Goal: Information Seeking & Learning: Learn about a topic

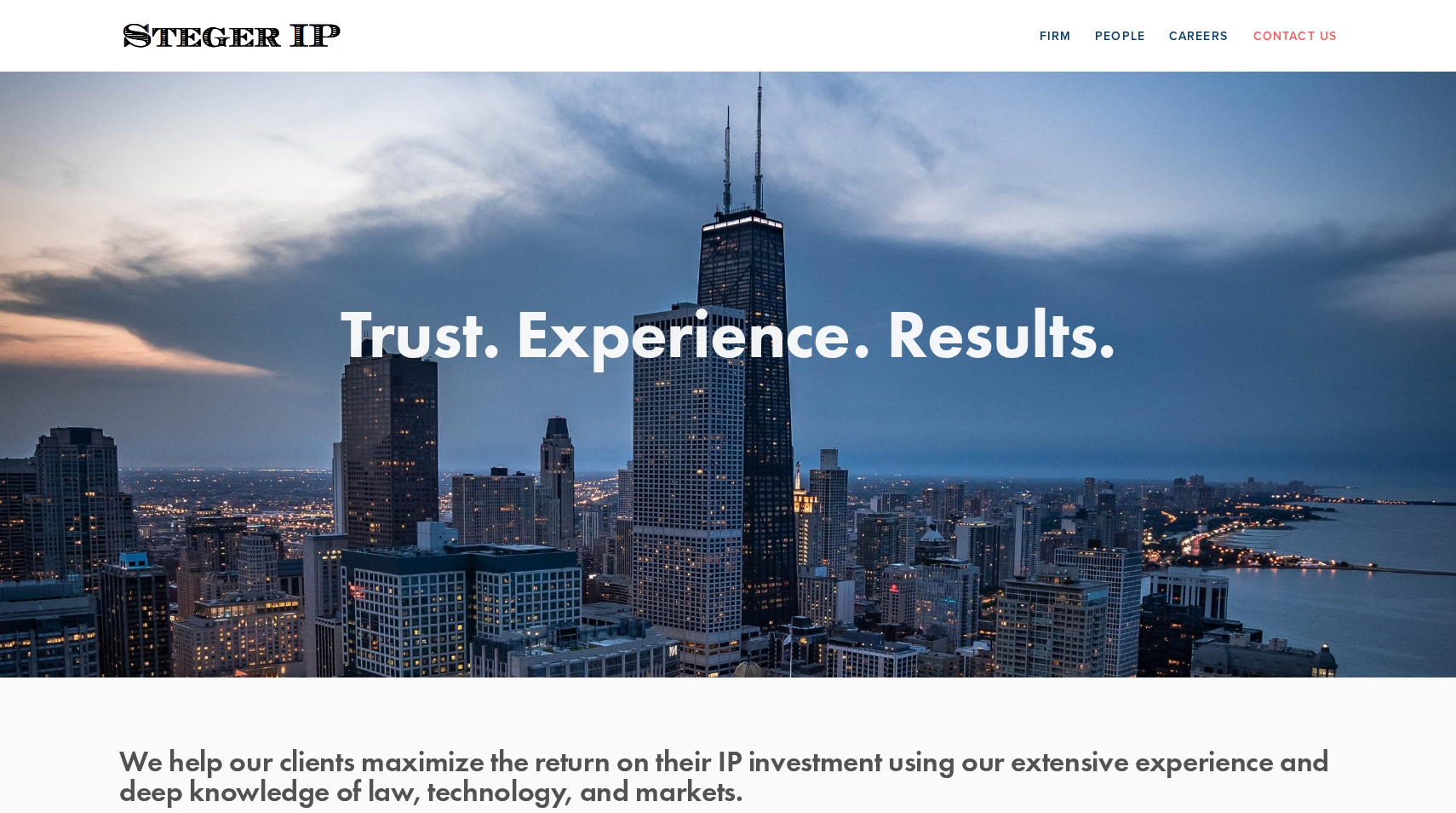
scroll to position [165, 0]
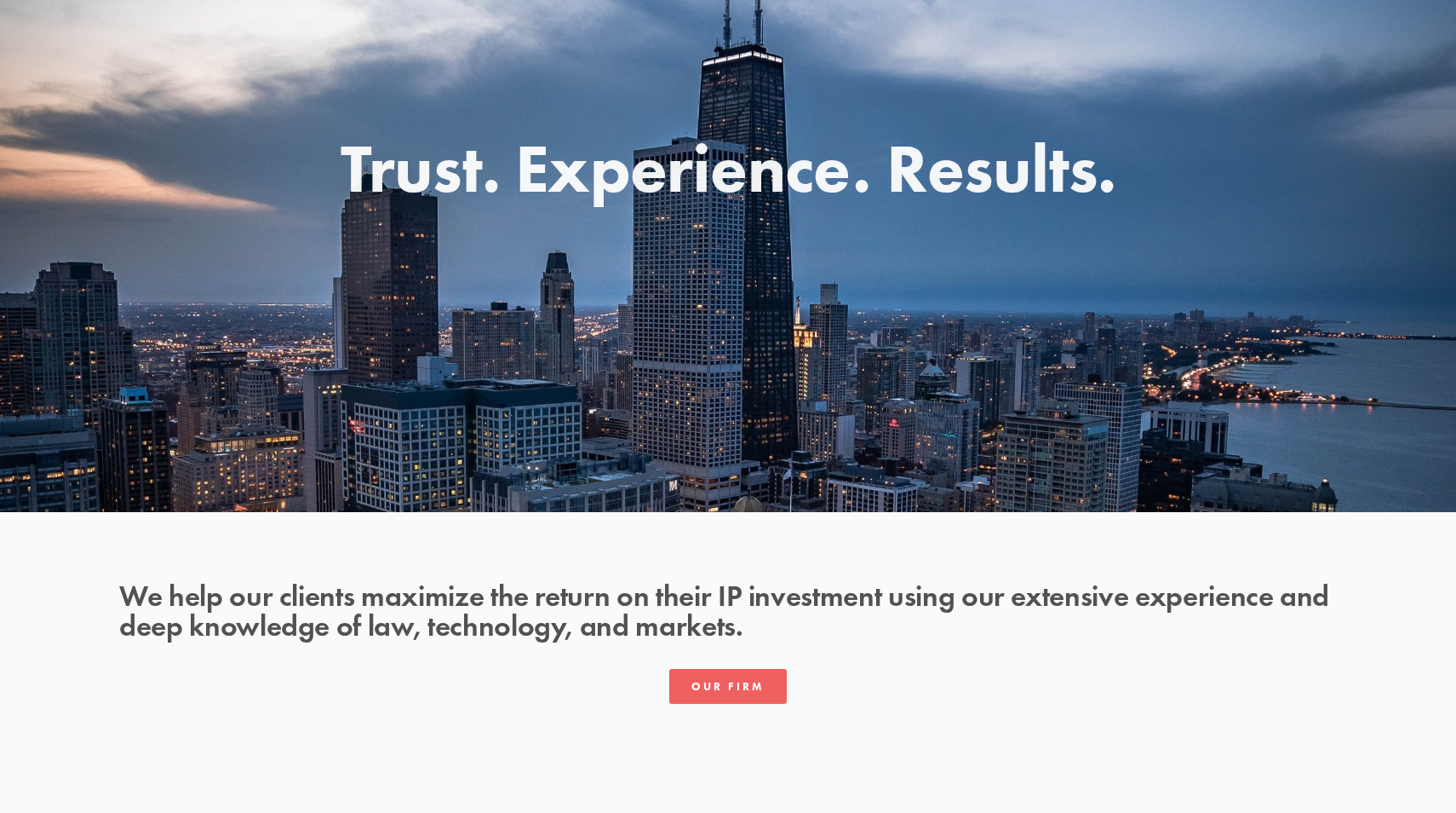
click at [245, 596] on h2 "We help our clients maximize the return on their IP investment using our extens…" at bounding box center [728, 610] width 1218 height 59
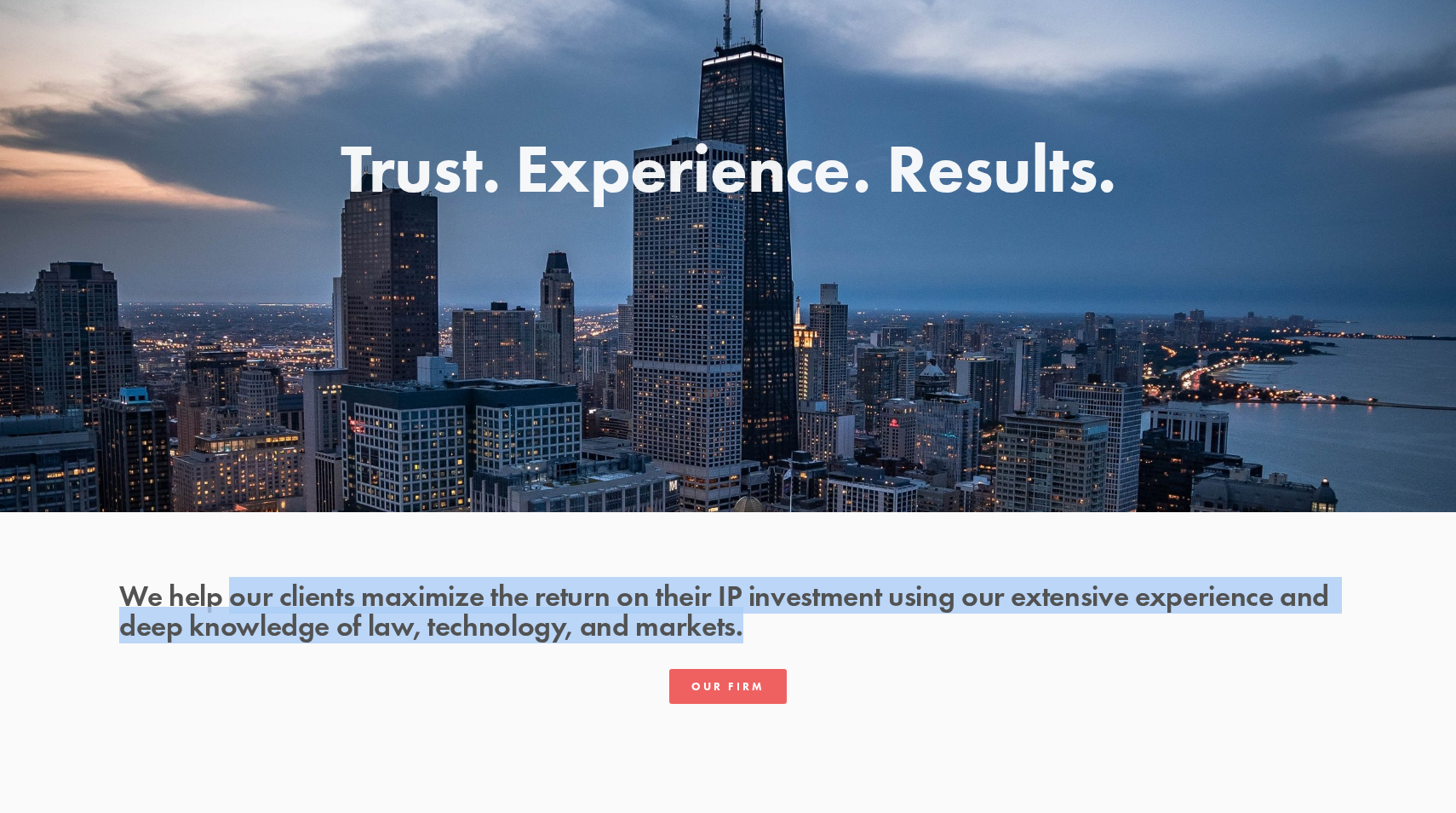
drag, startPoint x: 245, startPoint y: 596, endPoint x: 734, endPoint y: 618, distance: 489.5
click at [734, 618] on h2 "We help our clients maximize the return on their IP investment using our extens…" at bounding box center [728, 610] width 1218 height 59
copy h2 "our clients maximize the return on their IP investment using our extensive expe…"
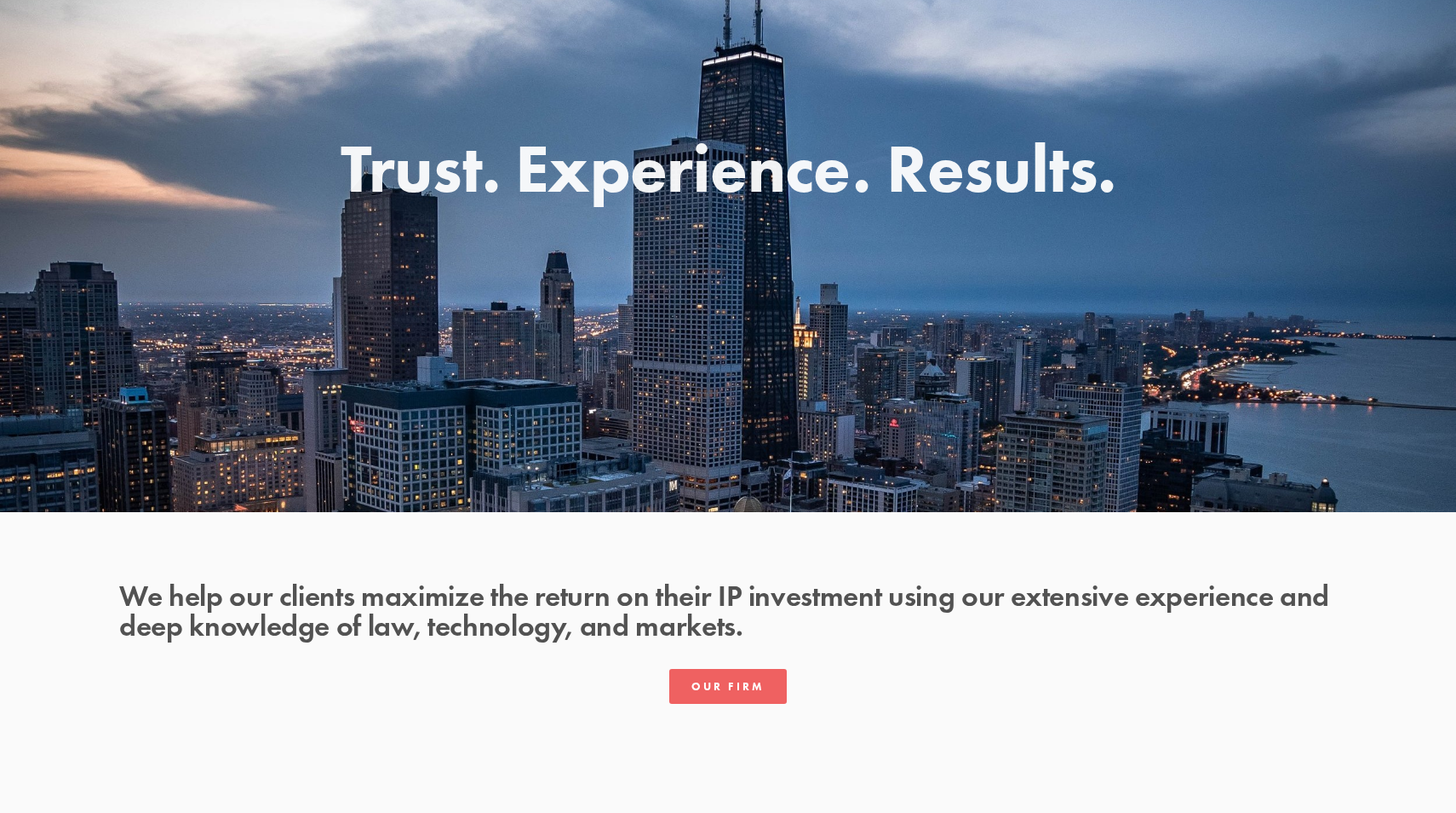
click at [722, 663] on div "Our Firm" at bounding box center [728, 686] width 1247 height 64
click at [725, 675] on link "Our Firm" at bounding box center [728, 687] width 118 height 35
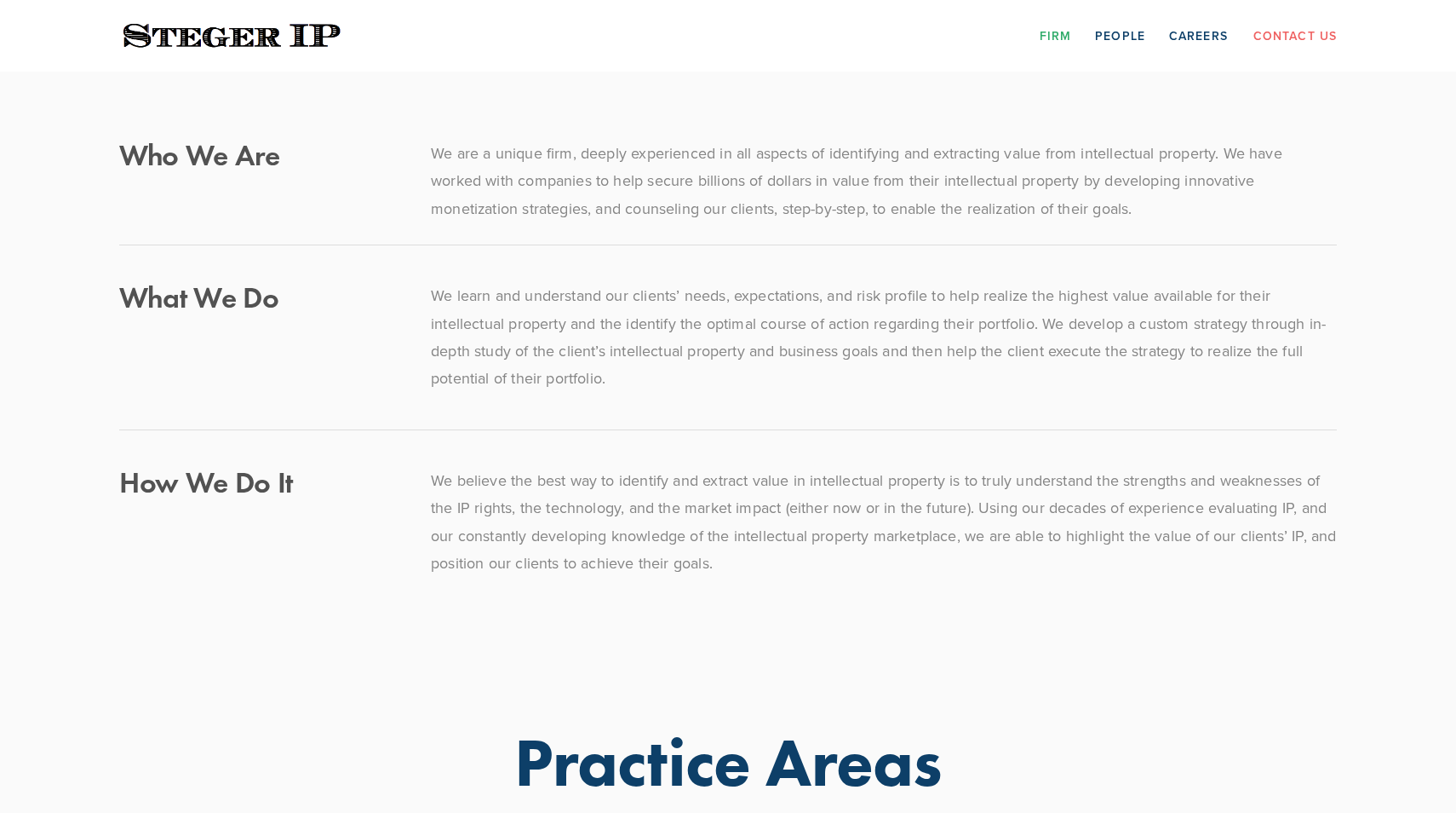
click at [600, 154] on p "We are a unique firm, deeply experienced in all aspects of identifying and extr…" at bounding box center [883, 181] width 906 height 83
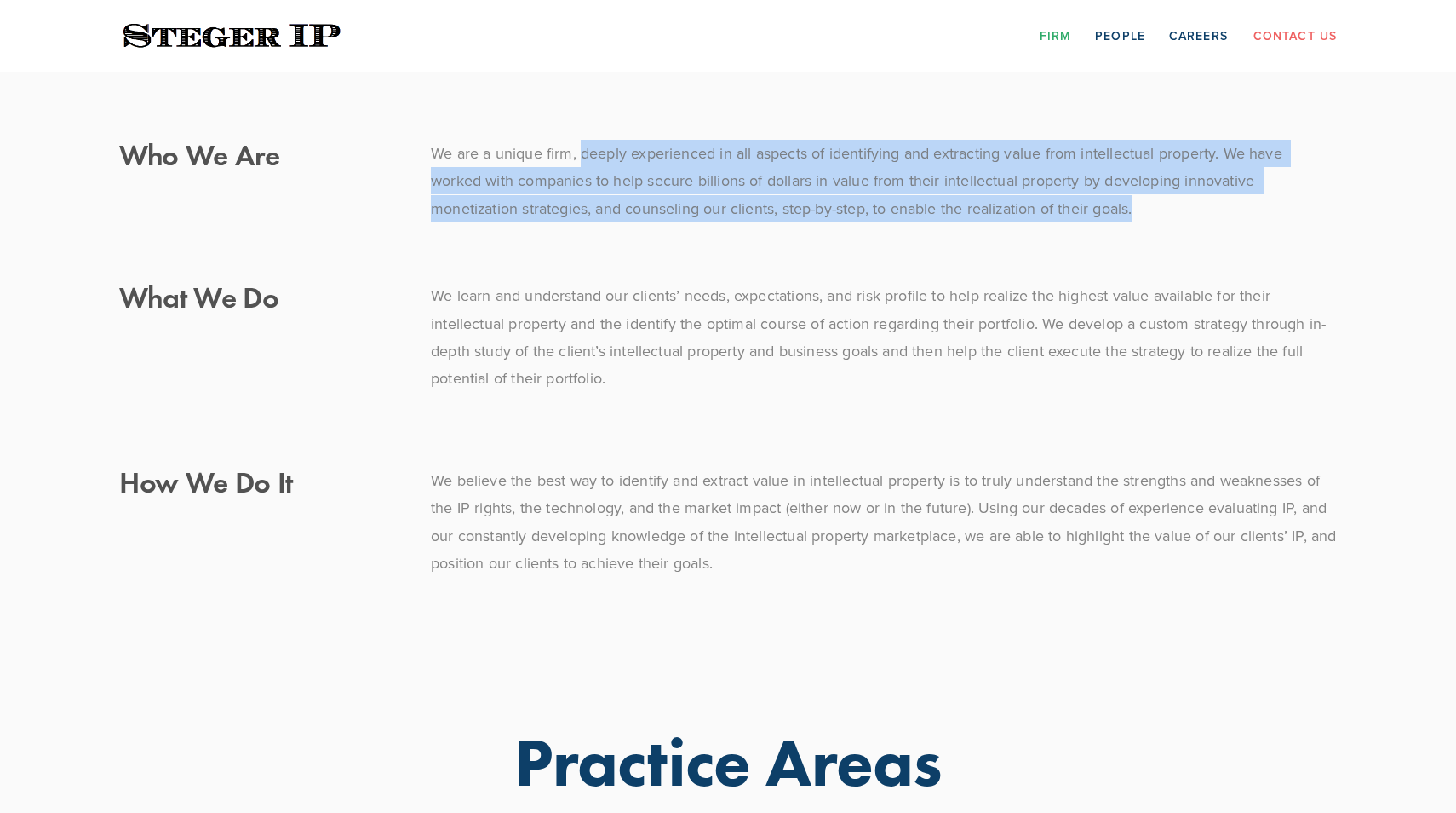
drag, startPoint x: 600, startPoint y: 154, endPoint x: 1138, endPoint y: 204, distance: 540.3
click at [1138, 204] on p "We are a unique firm, deeply experienced in all aspects of identifying and extr…" at bounding box center [883, 181] width 906 height 83
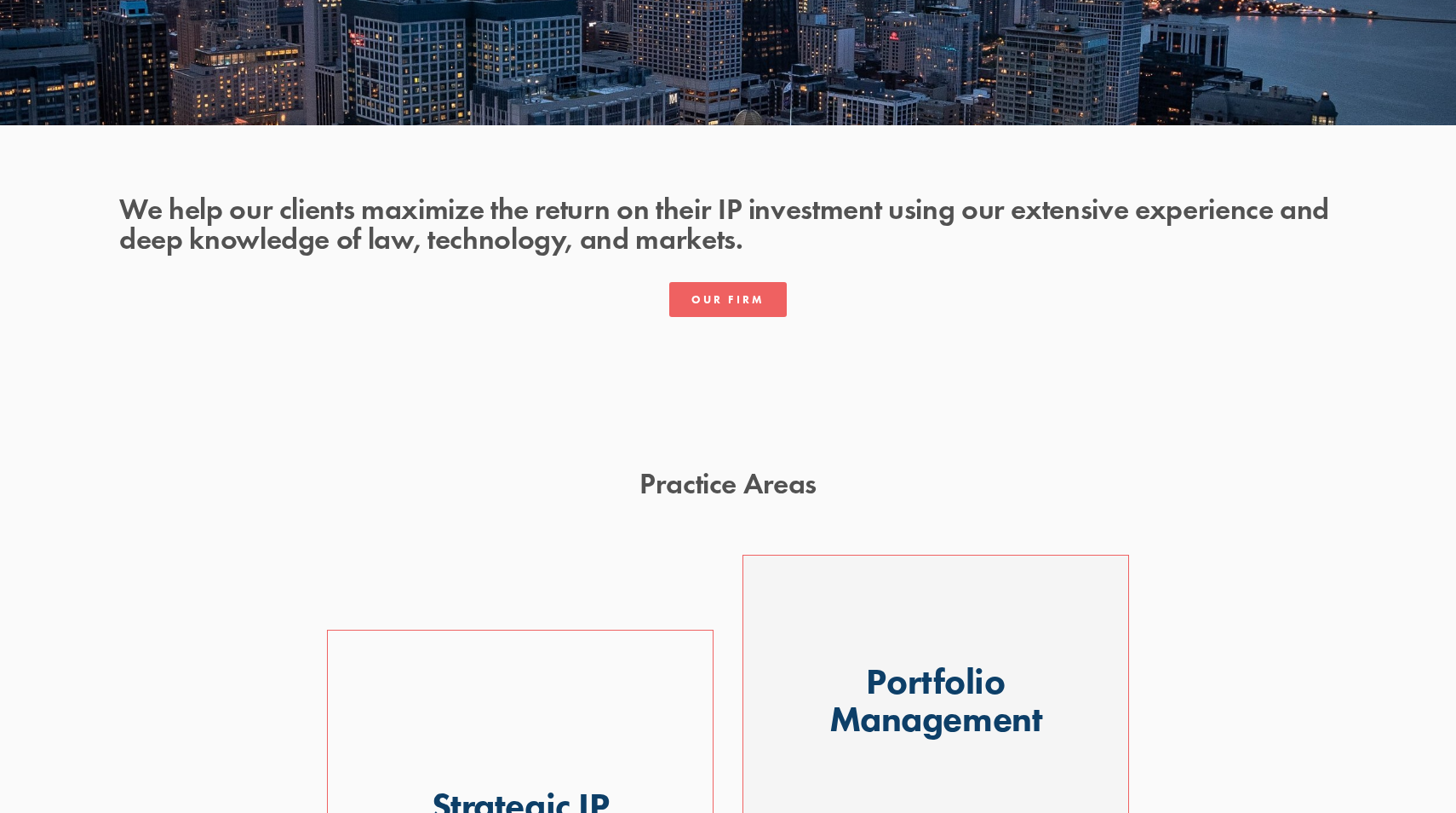
scroll to position [621, 0]
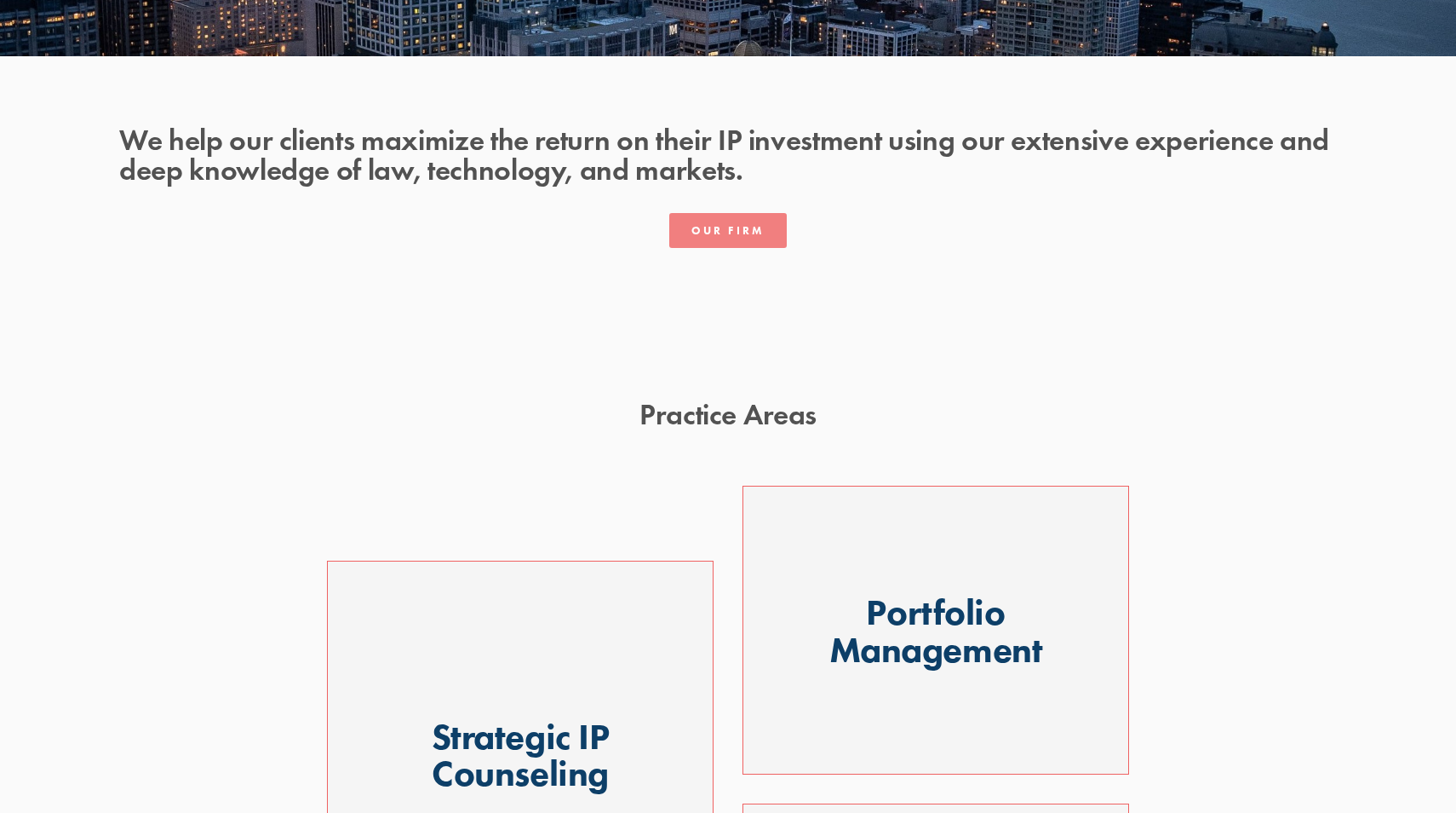
click at [725, 235] on link "Our Firm" at bounding box center [728, 230] width 118 height 35
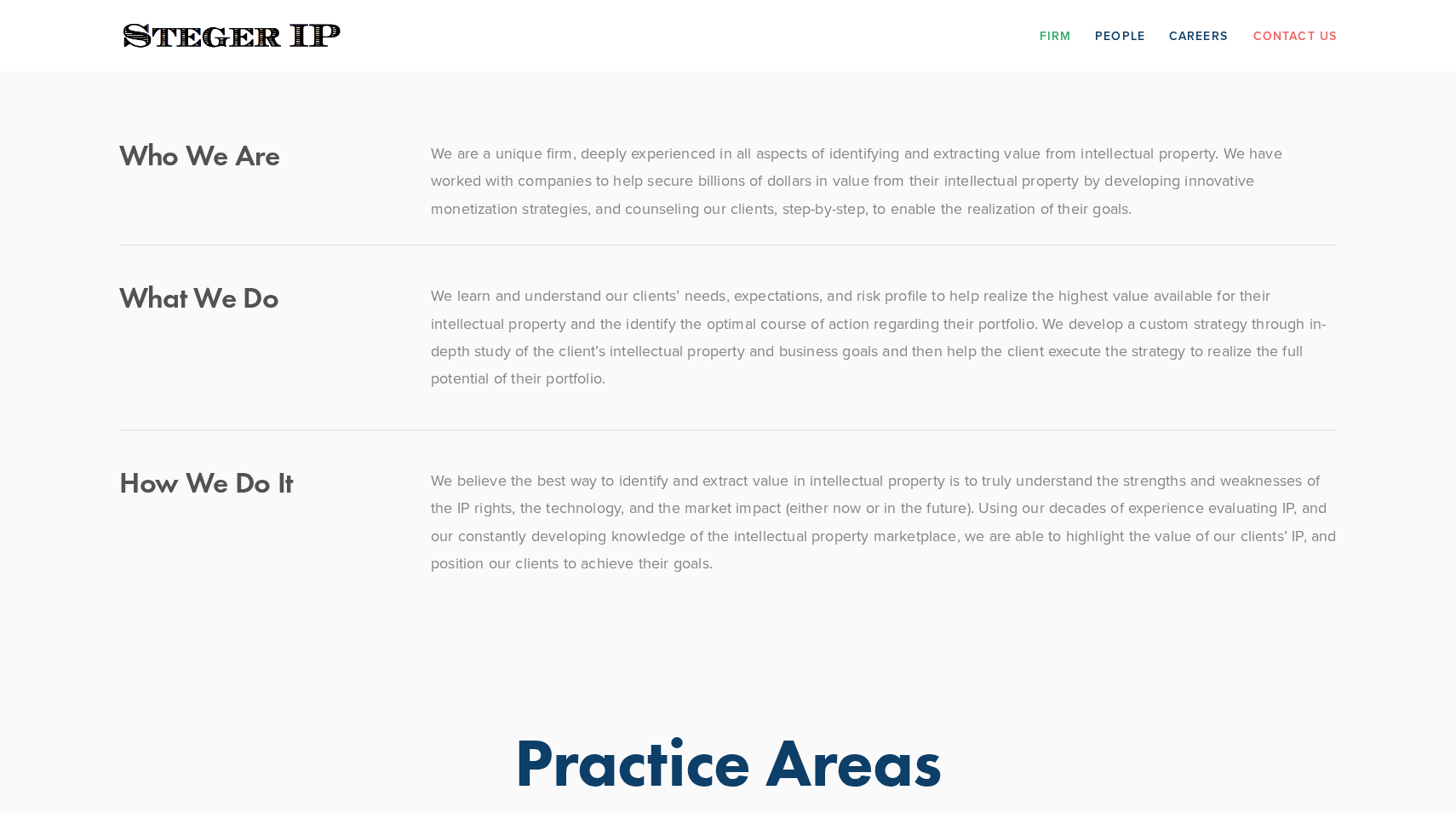
click at [602, 153] on p "We are a unique firm, deeply experienced in all aspects of identifying and extr…" at bounding box center [883, 181] width 906 height 83
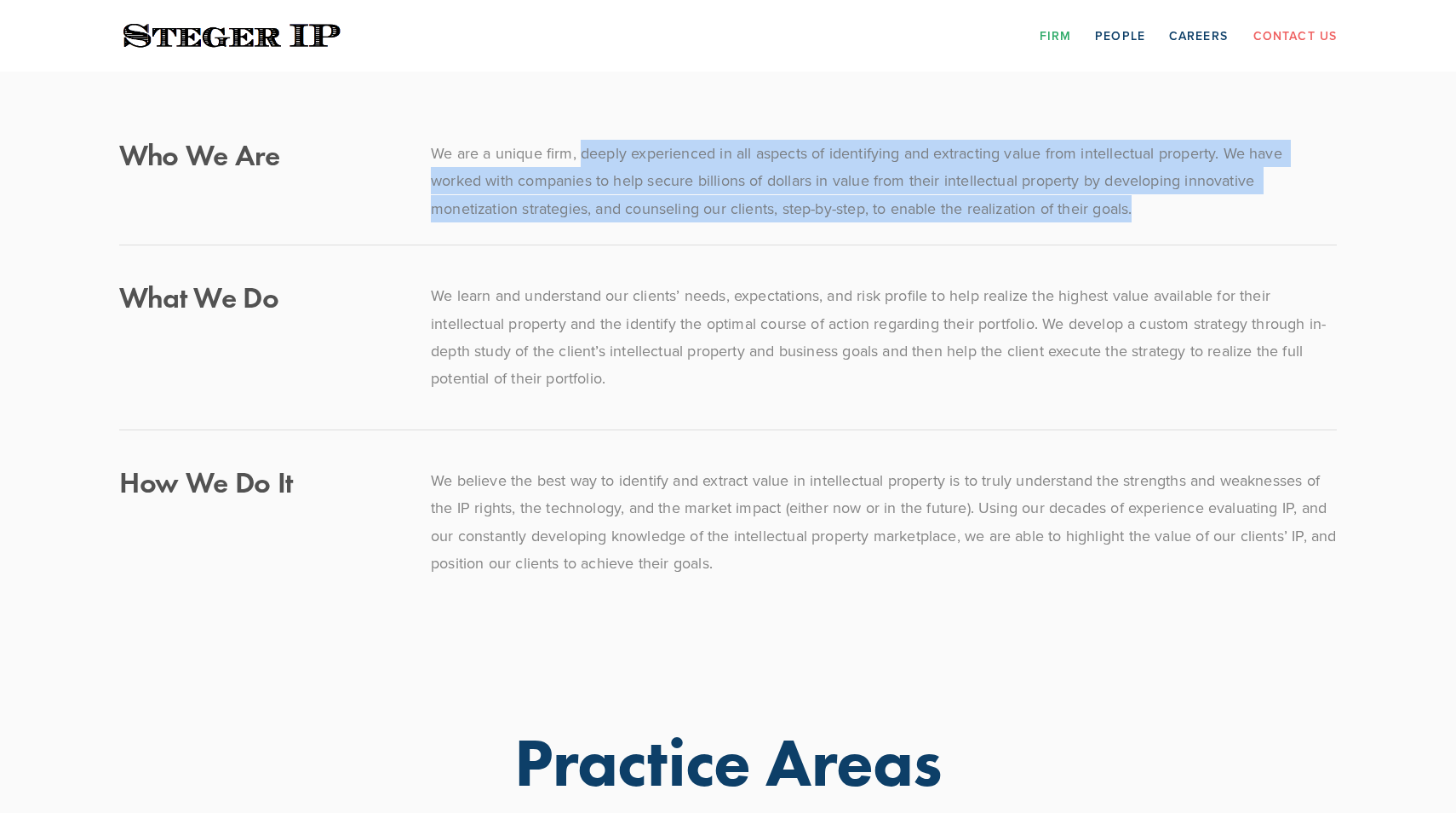
drag, startPoint x: 602, startPoint y: 153, endPoint x: 1137, endPoint y: 215, distance: 538.6
click at [1137, 215] on p "We are a unique firm, deeply experienced in all aspects of identifying and extr…" at bounding box center [883, 181] width 906 height 83
copy p "deeply experienced in all aspects of identifying and extracting value from inte…"
